Goal: Navigation & Orientation: Find specific page/section

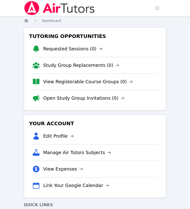
click at [170, 105] on div "Home Sessions Study Groups Students Messages Open user menu [PERSON_NAME] Open …" at bounding box center [95, 126] width 190 height 252
